Goal: Check status

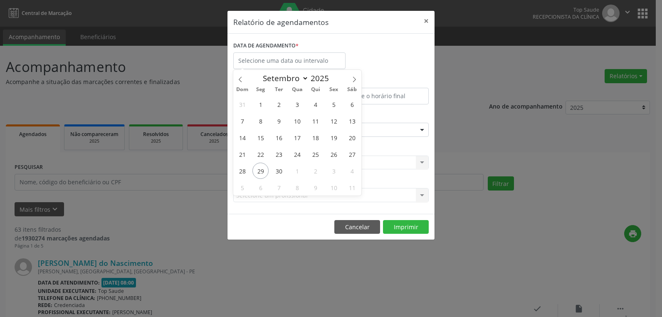
select select "8"
click at [278, 60] on input "text" at bounding box center [289, 60] width 112 height 17
click at [280, 168] on span "30" at bounding box center [279, 170] width 16 height 16
type input "[DATE]"
click at [280, 168] on span "30" at bounding box center [279, 170] width 16 height 16
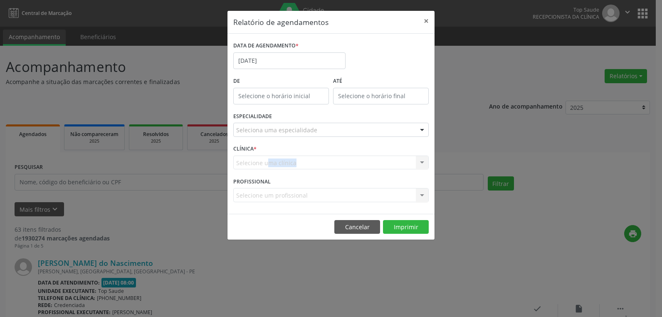
click at [280, 168] on div "Selecione uma clínica Nenhum resultado encontrado para: " " Não há nenhuma opçã…" at bounding box center [330, 162] width 195 height 14
click at [325, 126] on div "Seleciona uma especialidade" at bounding box center [330, 130] width 195 height 14
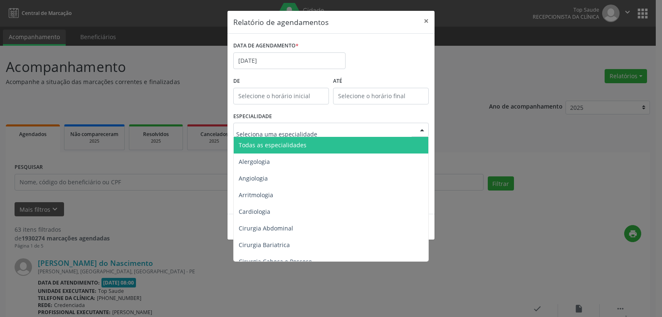
click at [305, 143] on span "Todas as especialidades" at bounding box center [332, 145] width 196 height 17
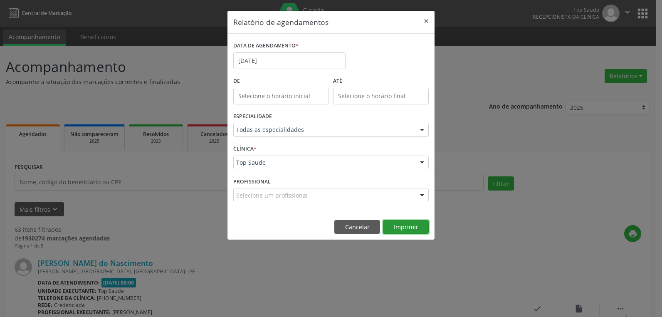
click at [409, 224] on button "Imprimir" at bounding box center [406, 227] width 46 height 14
